Goal: Find specific page/section: Find specific page/section

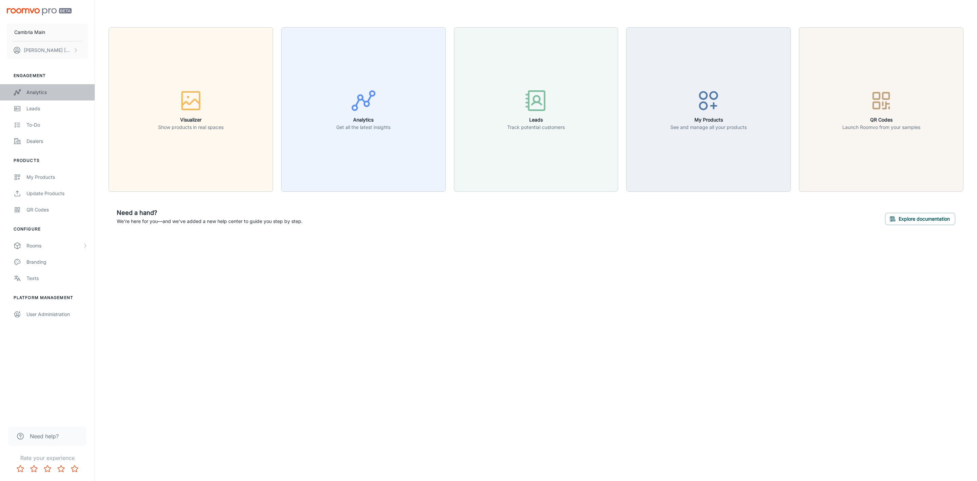
click at [37, 92] on div "Analytics" at bounding box center [56, 92] width 61 height 7
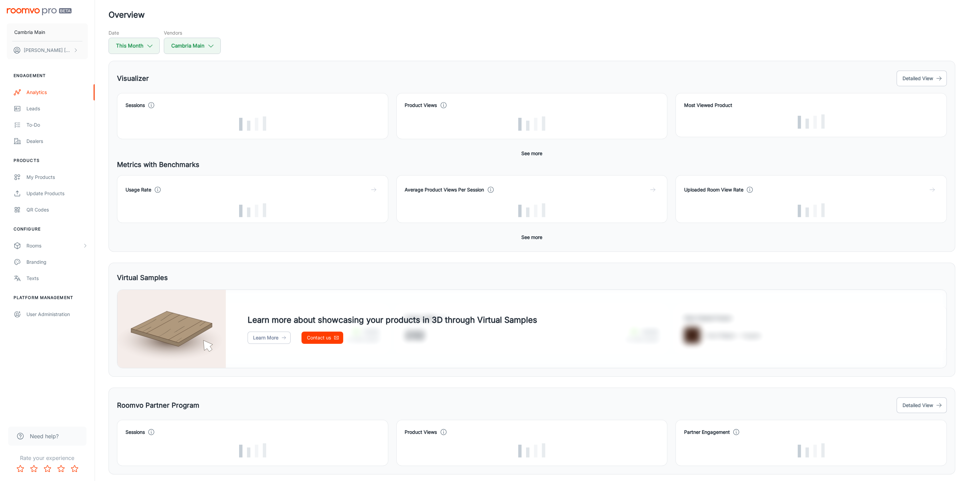
scroll to position [59, 0]
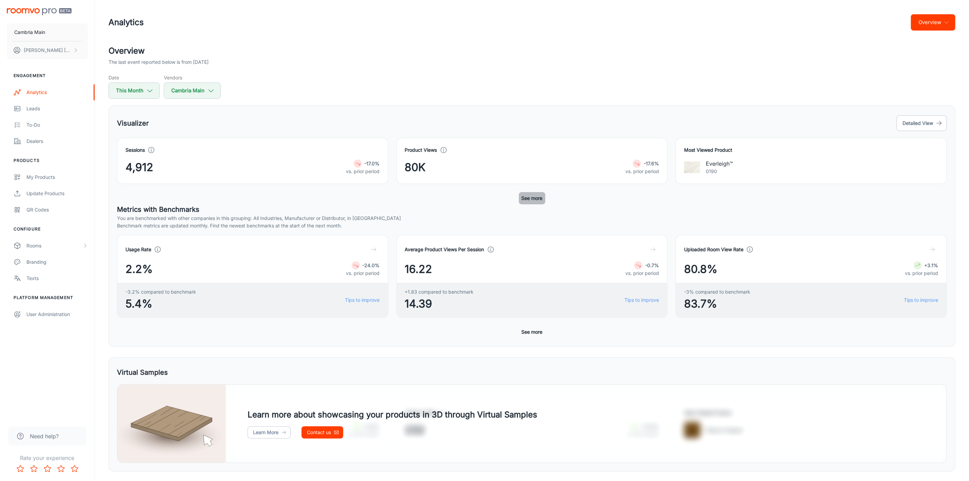
click at [535, 198] on button "See more" at bounding box center [532, 198] width 26 height 12
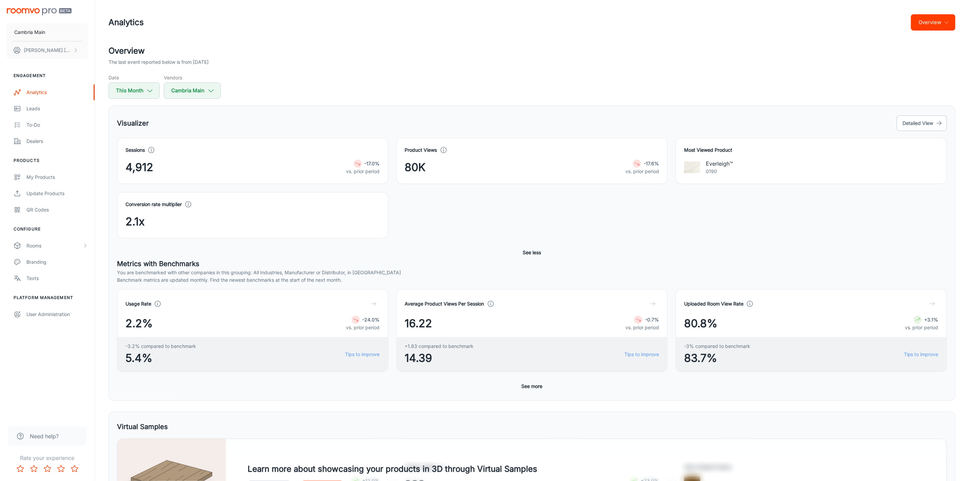
click at [932, 24] on button "Overview" at bounding box center [933, 22] width 44 height 16
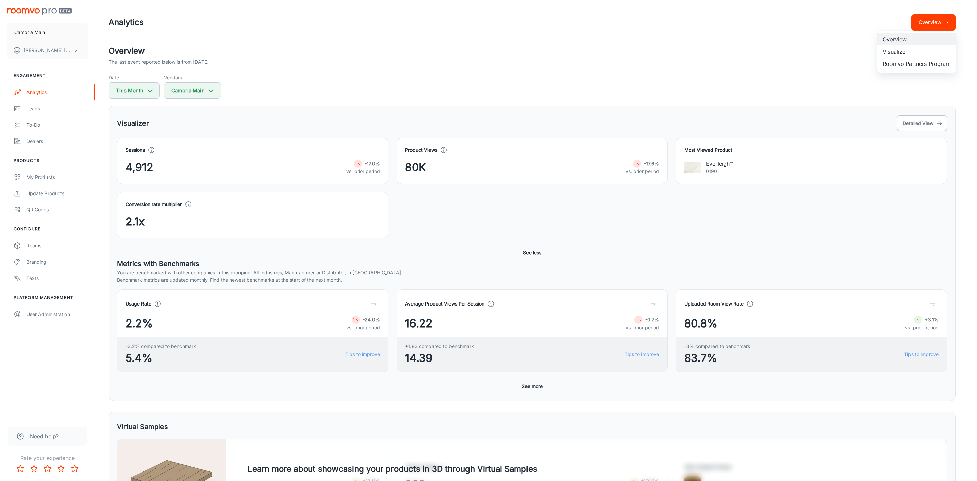
click at [903, 48] on li "Visualizer" at bounding box center [916, 51] width 79 height 12
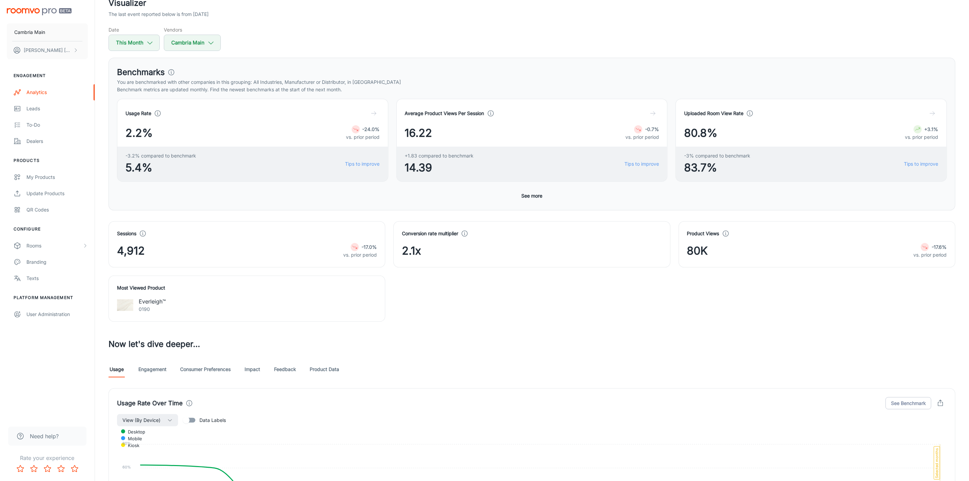
scroll to position [102, 0]
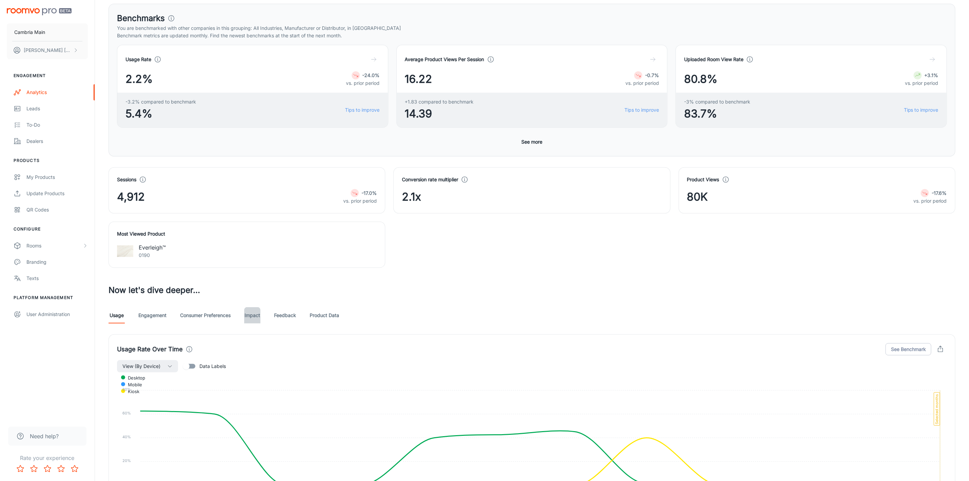
click at [257, 318] on link "Impact" at bounding box center [252, 315] width 16 height 16
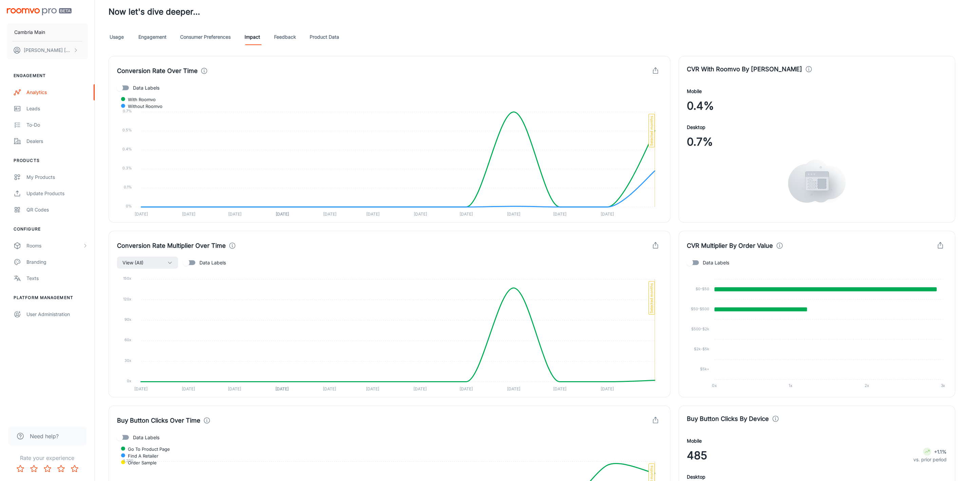
scroll to position [204, 0]
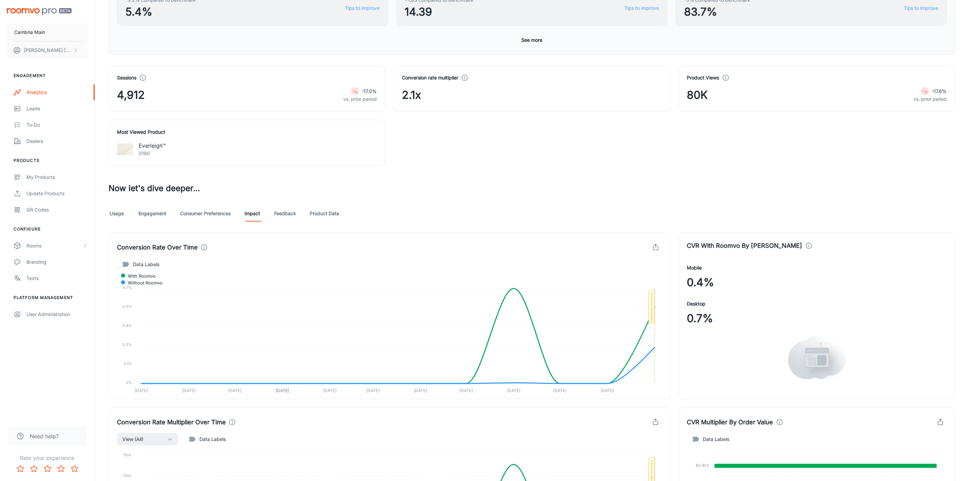
click at [280, 215] on link "Feedback" at bounding box center [285, 213] width 22 height 16
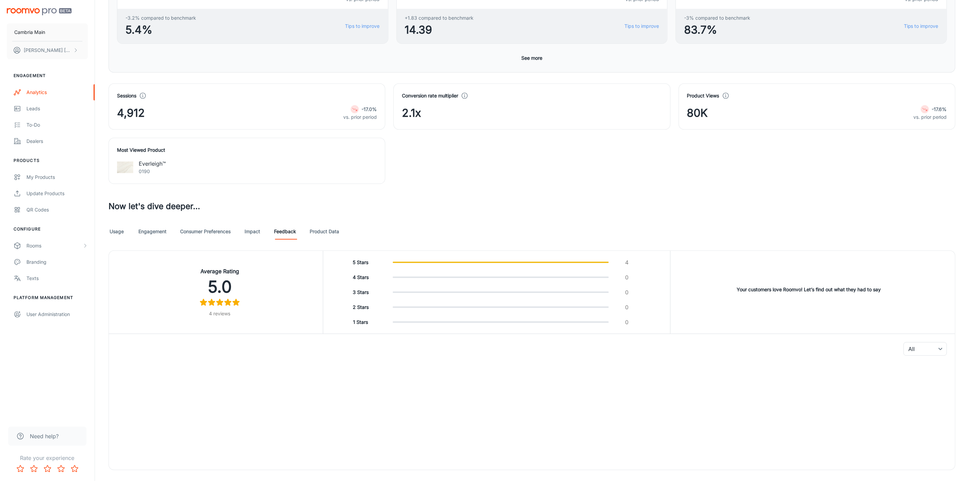
scroll to position [204, 0]
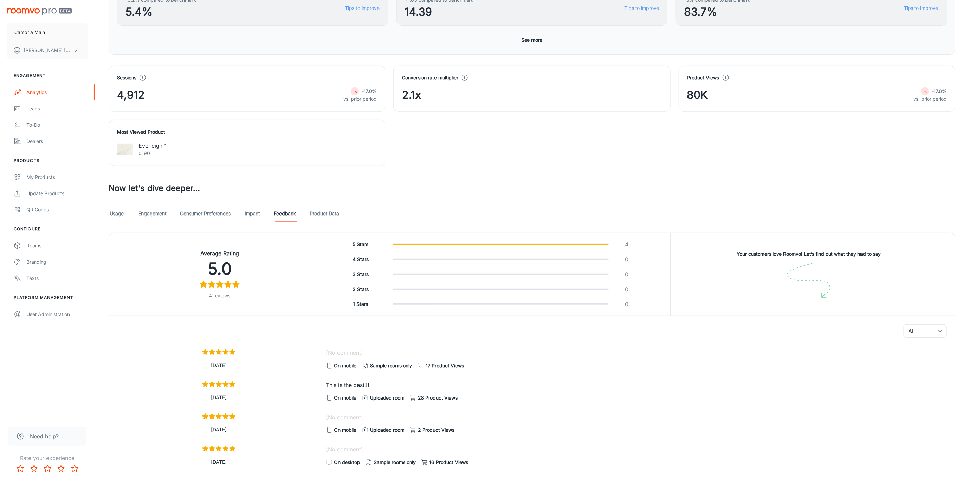
click at [321, 214] on link "Product Data" at bounding box center [325, 213] width 30 height 16
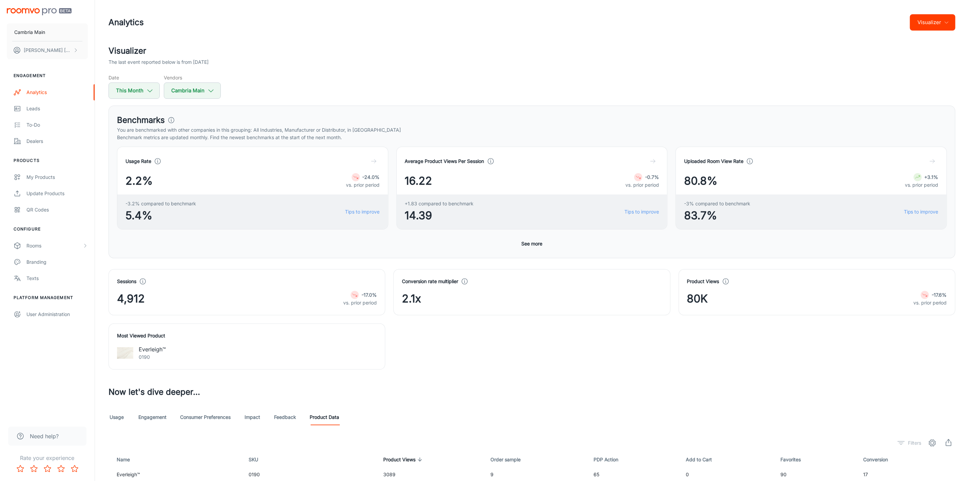
click at [121, 416] on link "Usage" at bounding box center [117, 417] width 16 height 16
click at [940, 25] on button "Visualizer" at bounding box center [932, 22] width 45 height 16
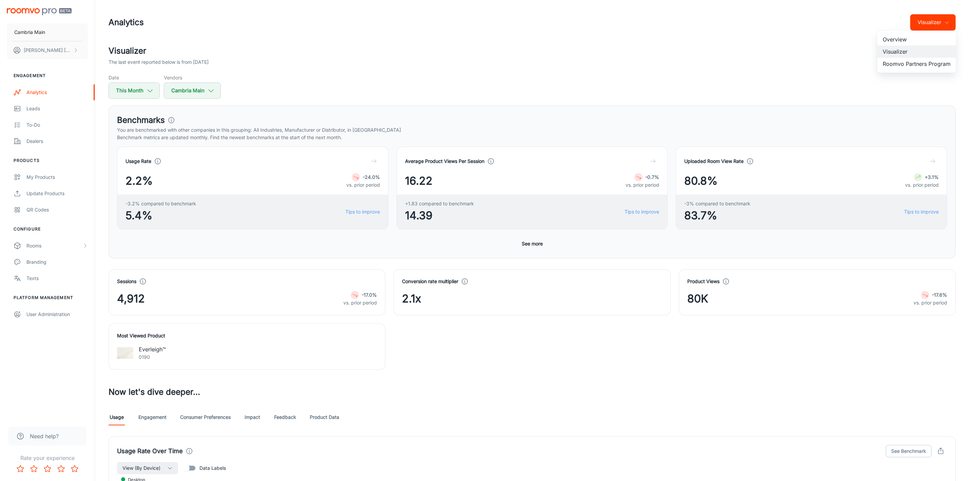
click at [918, 62] on li "Roomvo Partners Program" at bounding box center [916, 64] width 79 height 12
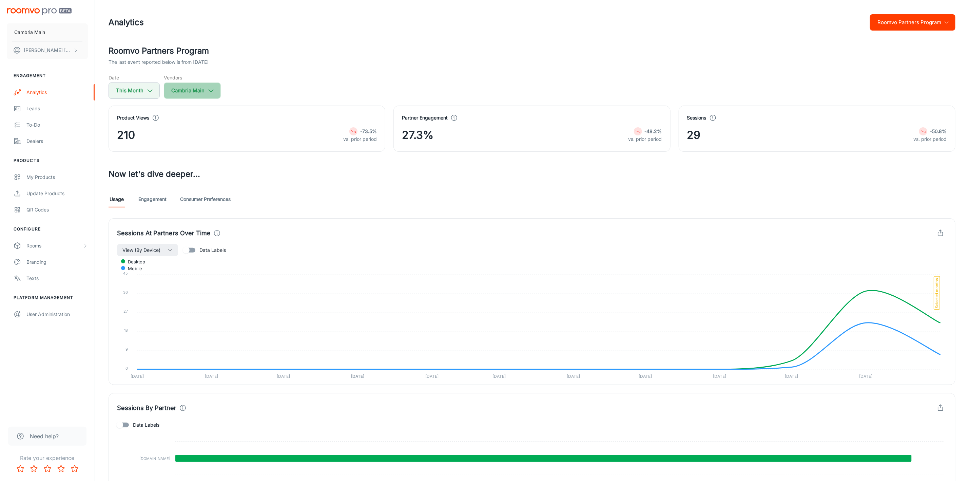
click at [208, 96] on button "Cambria Main" at bounding box center [192, 90] width 57 height 16
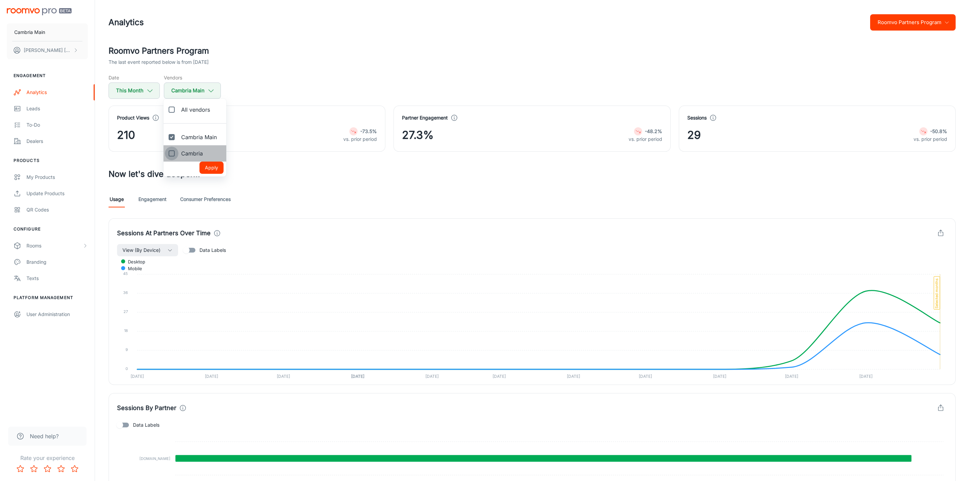
click at [174, 154] on input "Cambria" at bounding box center [172, 154] width 14 height 14
checkbox input "true"
click at [209, 167] on button "Apply" at bounding box center [212, 168] width 24 height 12
checkbox input "true"
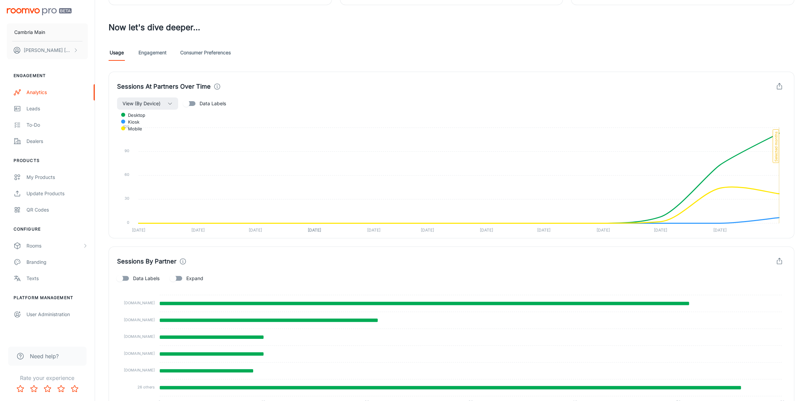
scroll to position [186, 0]
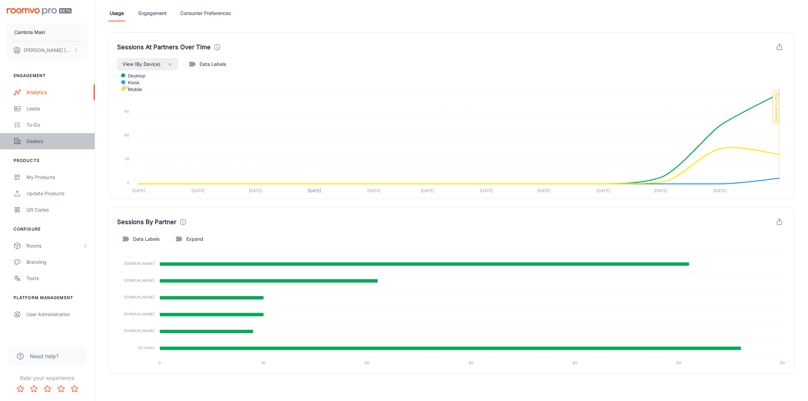
click at [42, 138] on div "Dealers" at bounding box center [56, 140] width 61 height 7
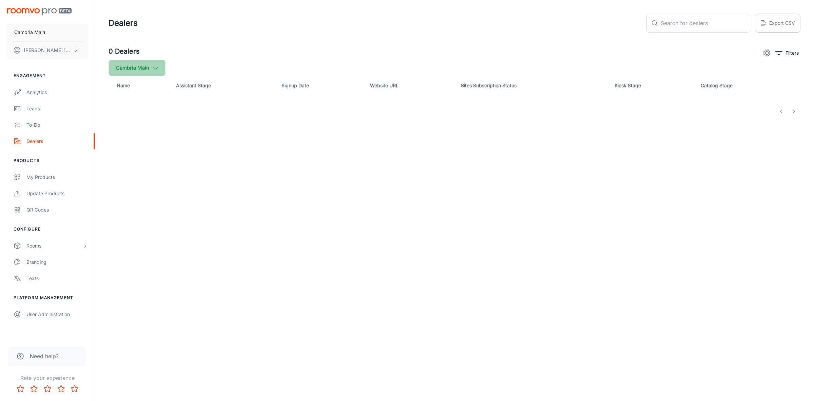
click at [149, 68] on button "Cambria Main" at bounding box center [137, 68] width 57 height 16
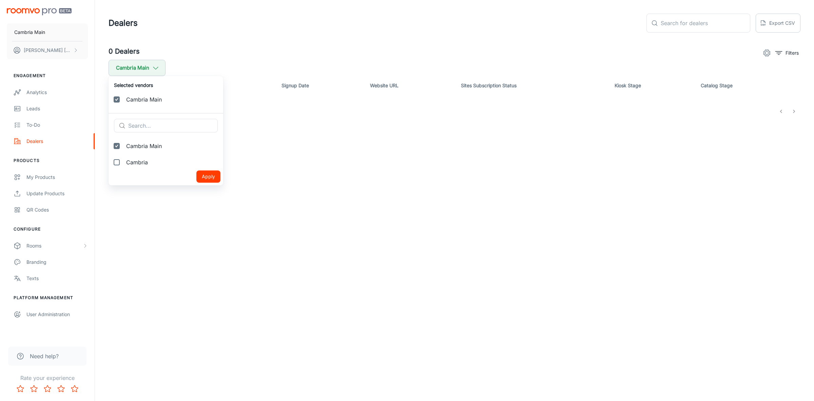
click at [145, 155] on label "Cambria" at bounding box center [166, 162] width 115 height 16
click at [124, 155] on input "Cambria" at bounding box center [117, 162] width 14 height 14
checkbox input "true"
click at [201, 194] on button "Apply" at bounding box center [208, 193] width 24 height 12
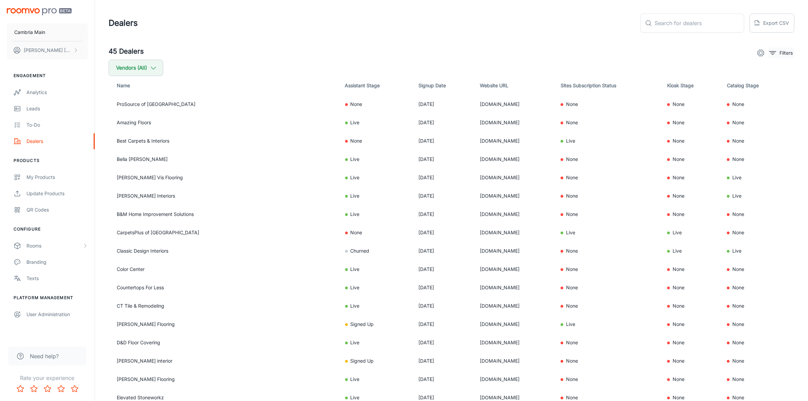
click at [776, 54] on icon "filter" at bounding box center [773, 53] width 8 height 8
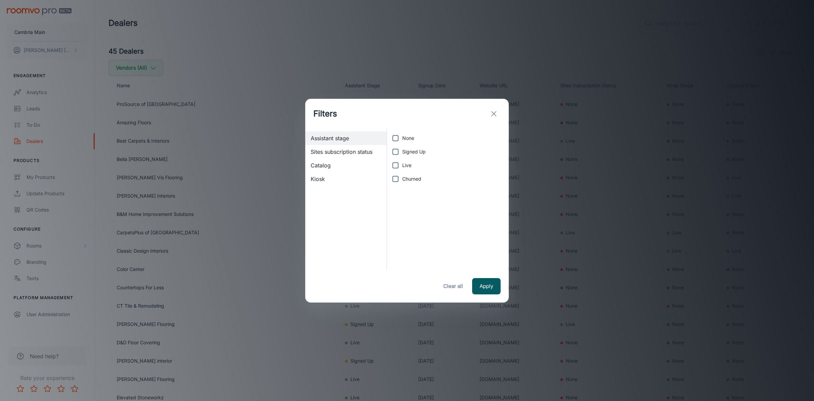
click at [403, 165] on span "Live" at bounding box center [406, 165] width 9 height 7
click at [402, 165] on input "Live" at bounding box center [396, 165] width 14 height 14
checkbox input "true"
click at [491, 285] on button "Apply" at bounding box center [486, 286] width 29 height 16
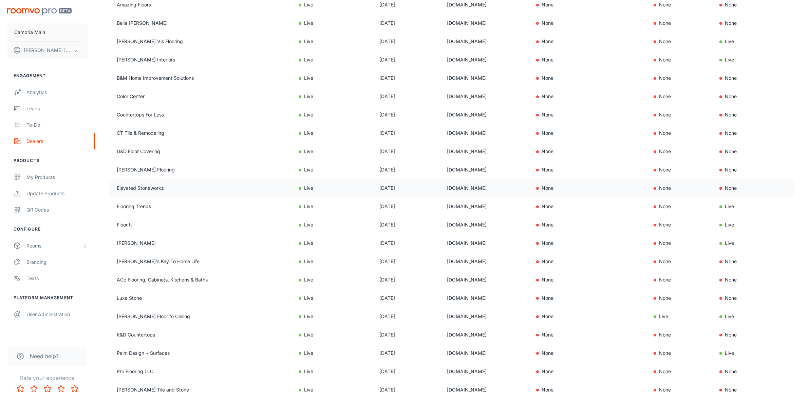
scroll to position [170, 0]
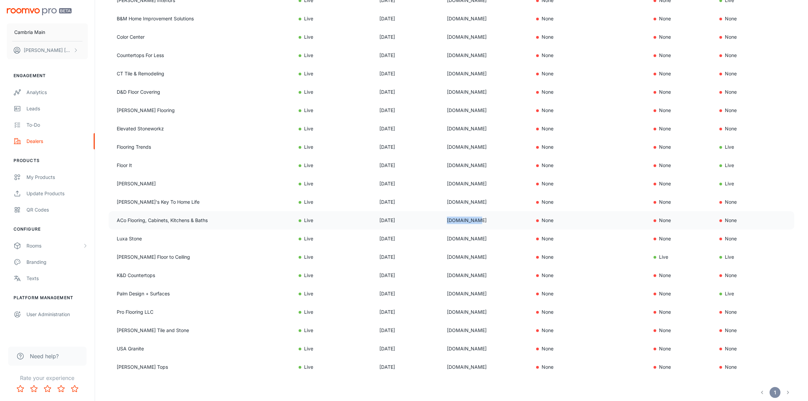
drag, startPoint x: 448, startPoint y: 219, endPoint x: 413, endPoint y: 221, distance: 35.7
click at [441, 221] on td "[DOMAIN_NAME]" at bounding box center [485, 220] width 89 height 18
copy td "[DOMAIN_NAME]"
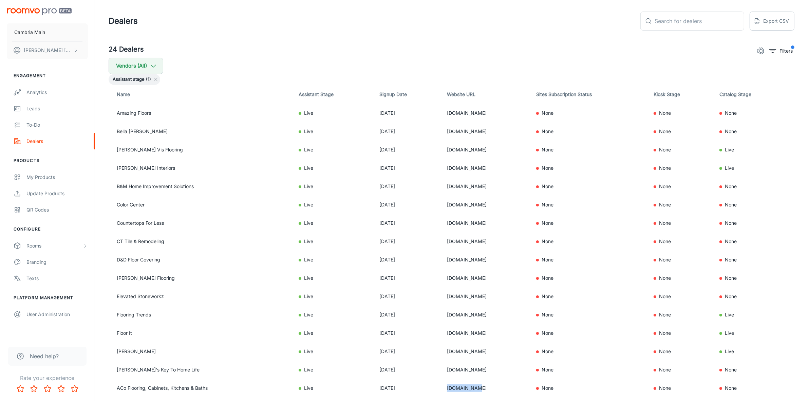
scroll to position [0, 0]
